Goal: Task Accomplishment & Management: Manage account settings

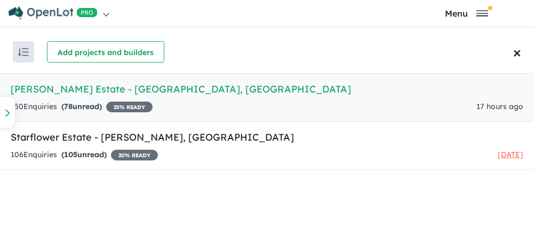
click at [113, 87] on h5 "[PERSON_NAME] Estate - [GEOGRAPHIC_DATA] , [GEOGRAPHIC_DATA]" at bounding box center [267, 89] width 513 height 14
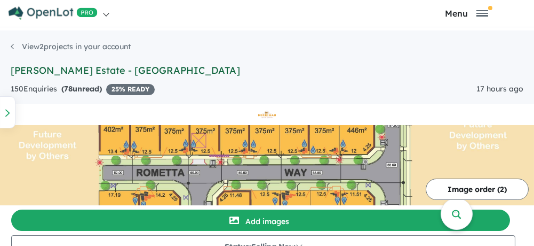
click at [36, 70] on link "[PERSON_NAME] Estate - [GEOGRAPHIC_DATA]" at bounding box center [126, 70] width 230 height 12
click at [51, 45] on link "View 2 projects in your account" at bounding box center [71, 47] width 120 height 10
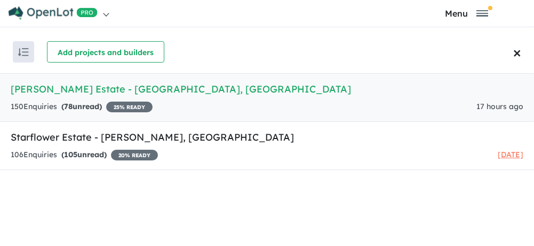
click at [58, 91] on h5 "[PERSON_NAME] Estate - [GEOGRAPHIC_DATA] , [GEOGRAPHIC_DATA]" at bounding box center [267, 89] width 513 height 14
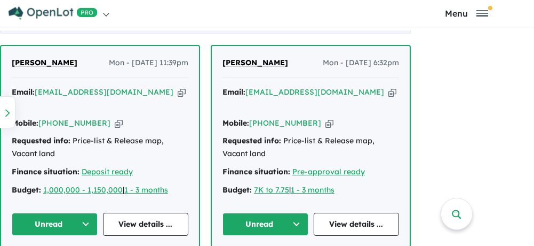
scroll to position [641, 0]
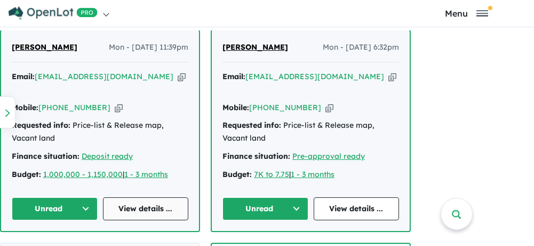
click at [127, 197] on link "View details ..." at bounding box center [146, 208] width 86 height 23
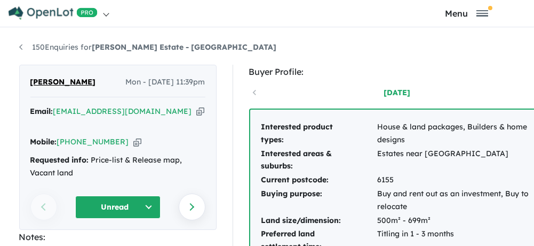
scroll to position [160, 0]
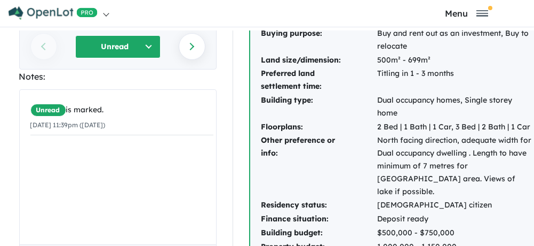
click at [39, 150] on div "Unread is marked. 18/08/2025 11:39pm (Monday)" at bounding box center [122, 171] width 204 height 162
click at [41, 125] on small "18/08/2025 11:39pm (Monday)" at bounding box center [67, 125] width 75 height 8
click at [34, 76] on div "Notes:" at bounding box center [118, 76] width 198 height 14
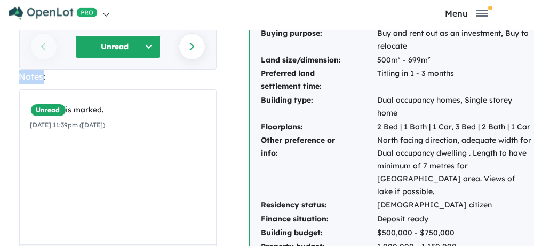
click at [145, 46] on button "Unread" at bounding box center [117, 46] width 85 height 23
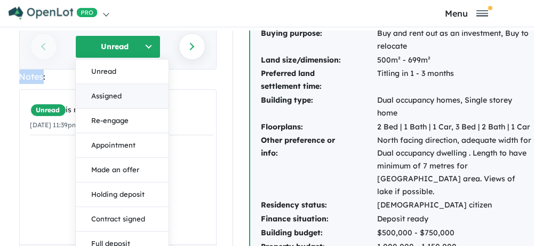
click at [120, 95] on button "Assigned" at bounding box center [122, 96] width 93 height 25
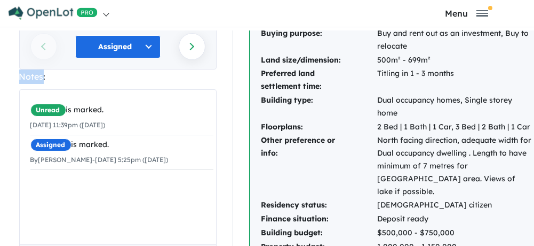
scroll to position [214, 0]
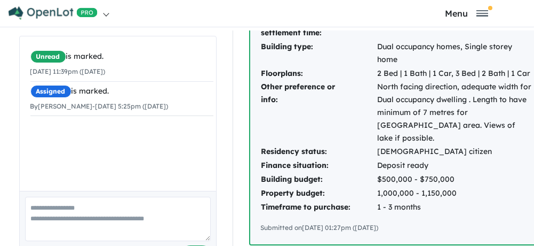
click at [38, 211] on textarea at bounding box center [118, 218] width 186 height 44
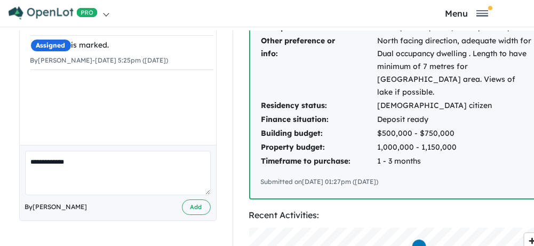
scroll to position [320, 0]
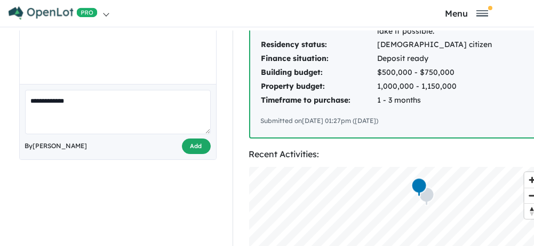
type textarea "**********"
click at [191, 141] on button "Add" at bounding box center [196, 145] width 29 height 15
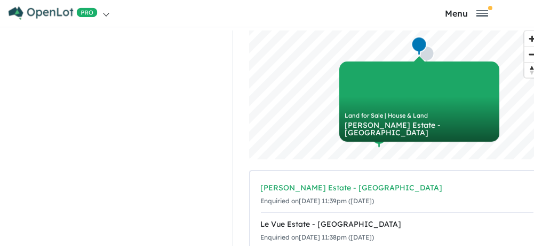
scroll to position [443, 0]
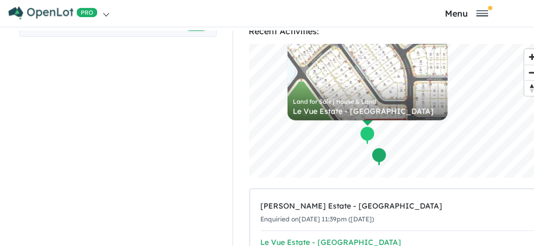
click at [310, 236] on div "Le Vue Estate - Sinagra" at bounding box center [397, 242] width 273 height 13
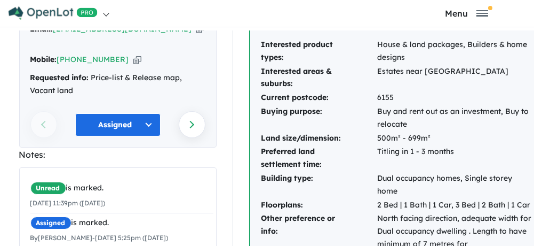
scroll to position [107, 0]
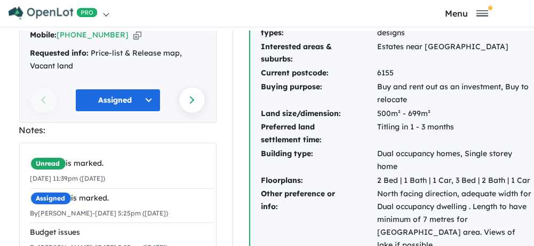
click at [393, 87] on td "Buy and rent out as an investment, Buy to relocate" at bounding box center [455, 93] width 156 height 27
